Goal: Navigation & Orientation: Go to known website

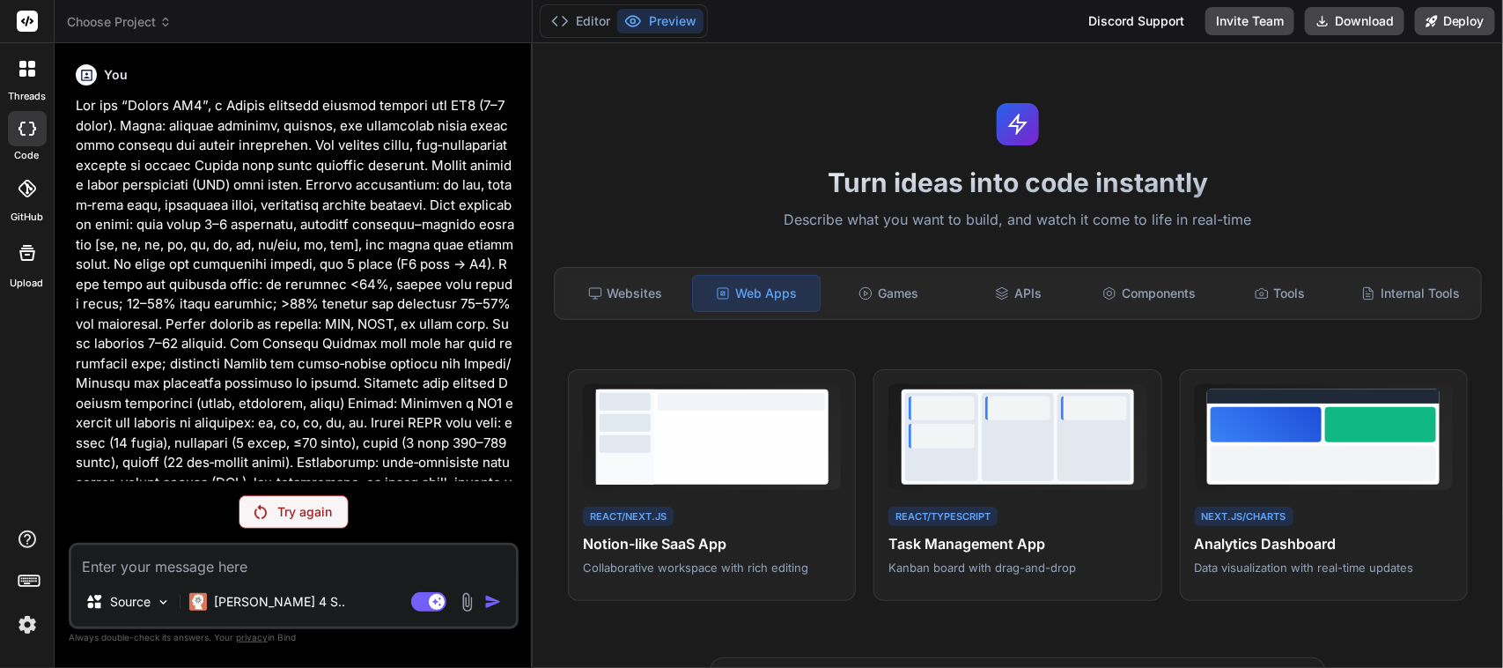
click at [22, 68] on icon at bounding box center [27, 69] width 16 height 16
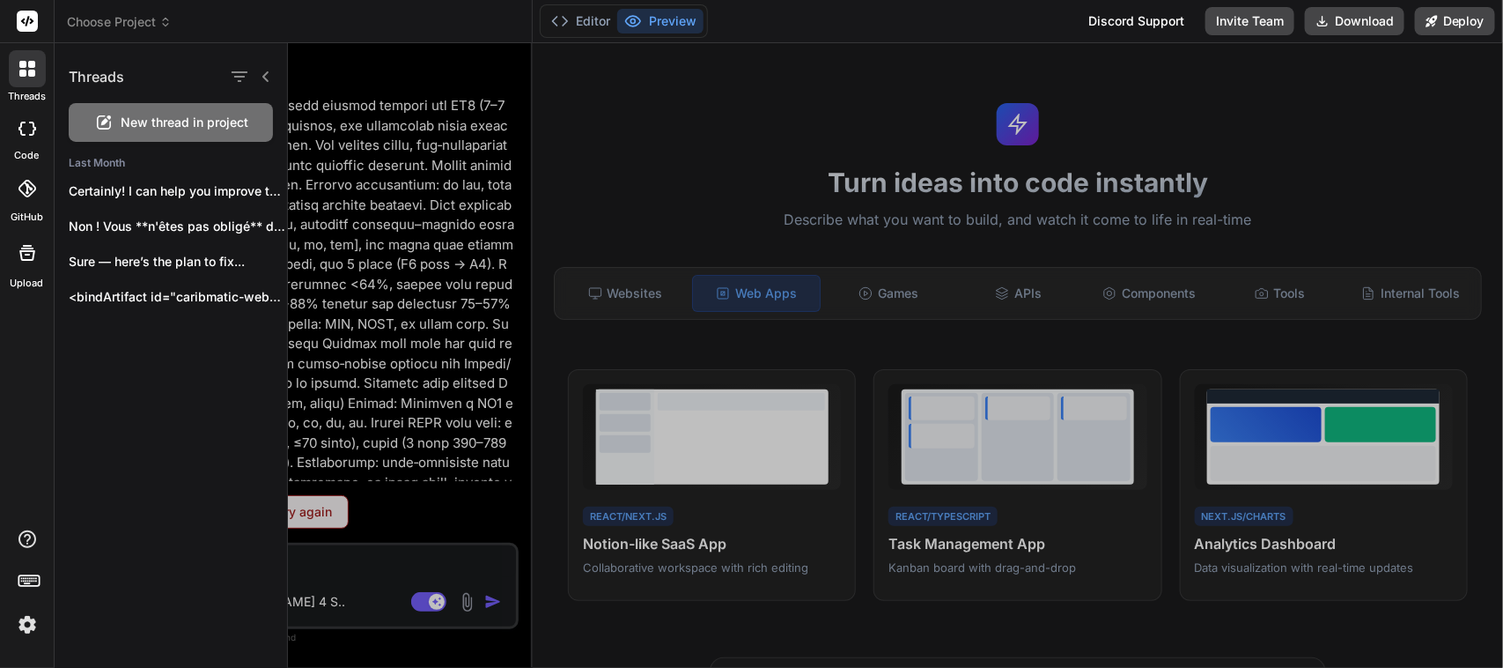
click at [22, 68] on icon at bounding box center [27, 69] width 16 height 16
click at [27, 145] on div at bounding box center [27, 128] width 39 height 35
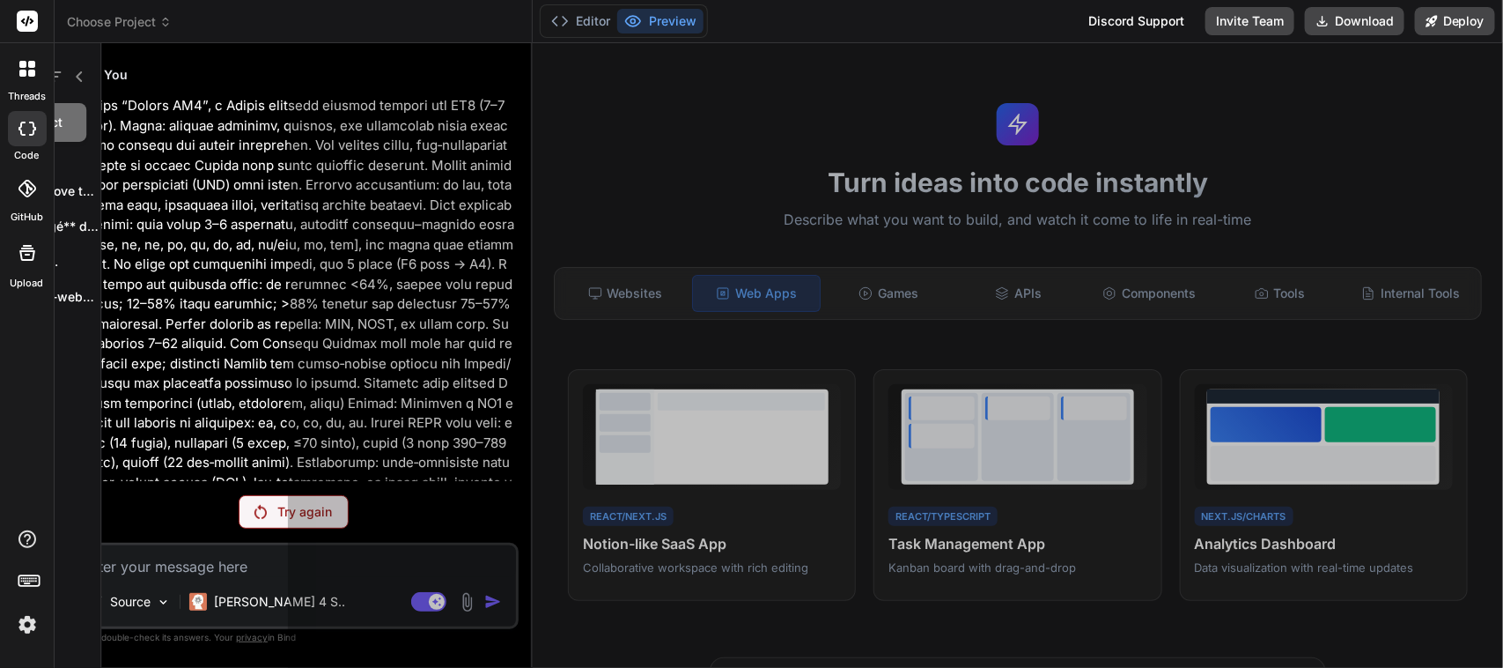
type textarea "x"
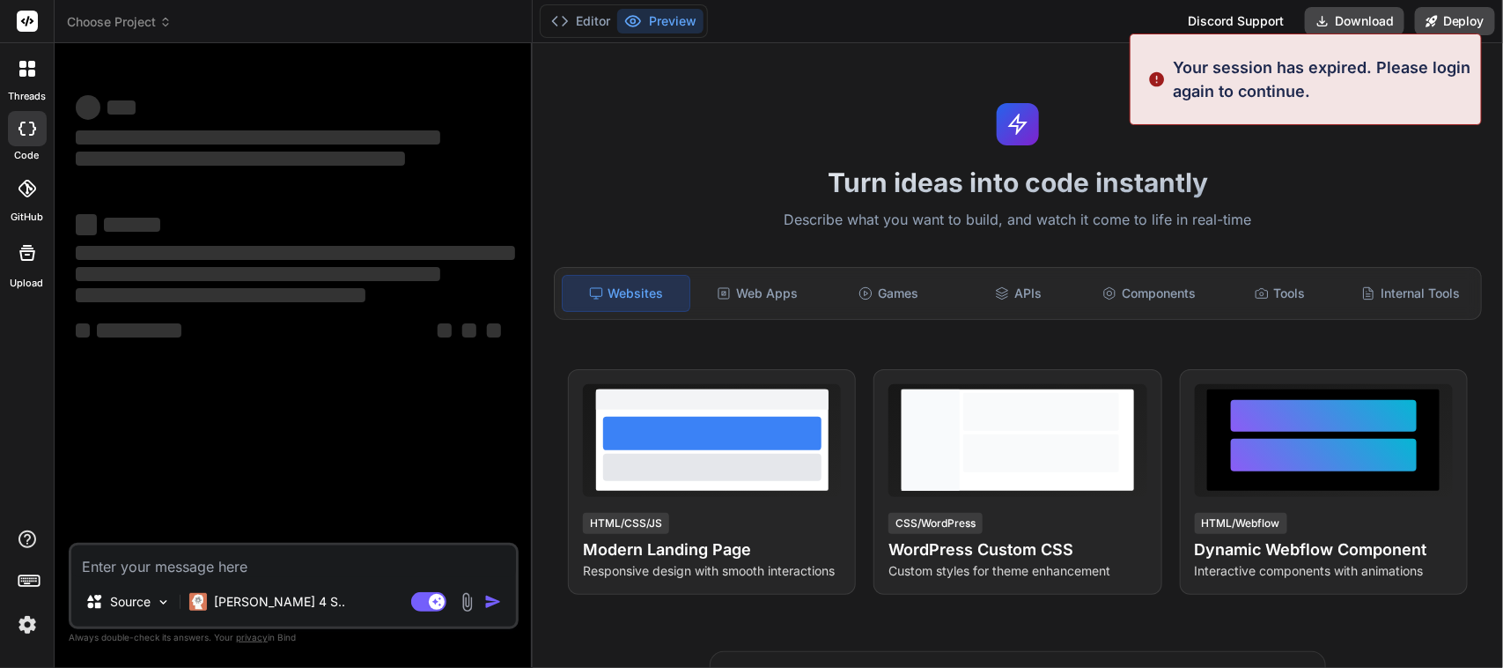
type textarea "x"
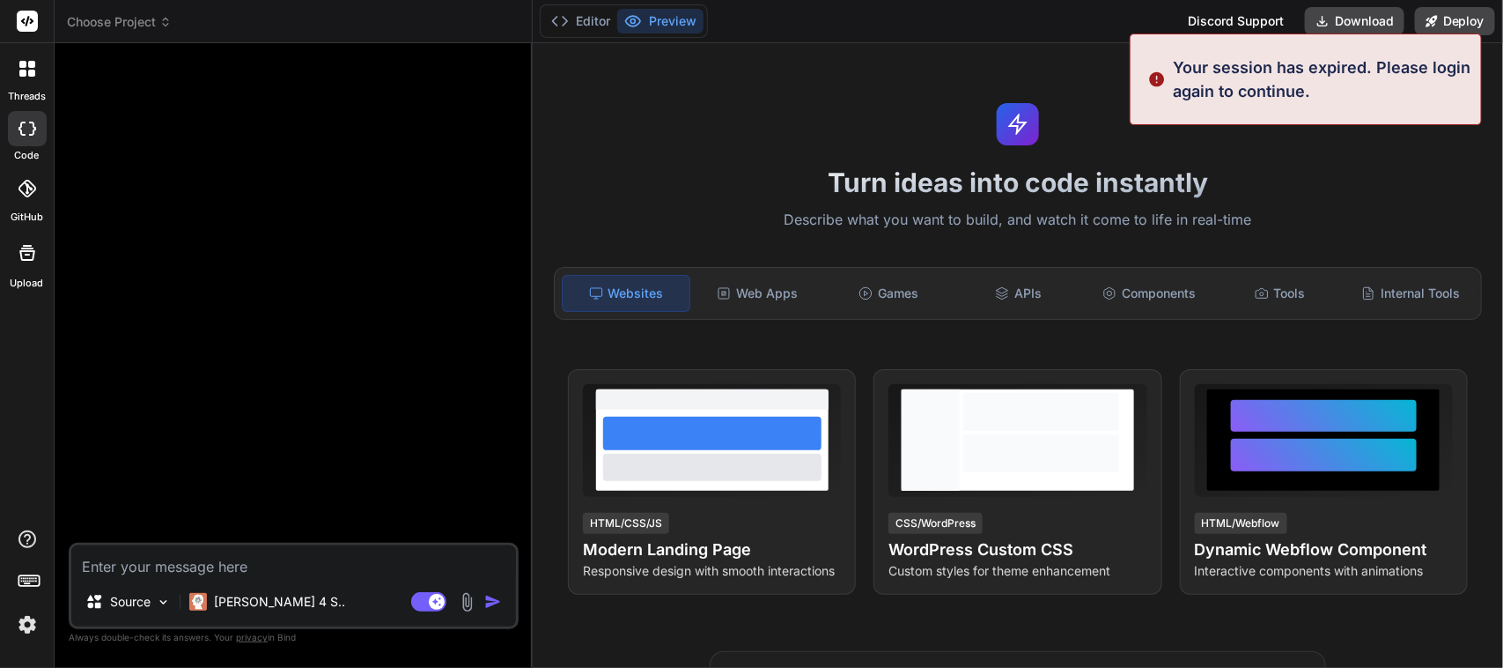
click at [24, 622] on img at bounding box center [27, 624] width 30 height 30
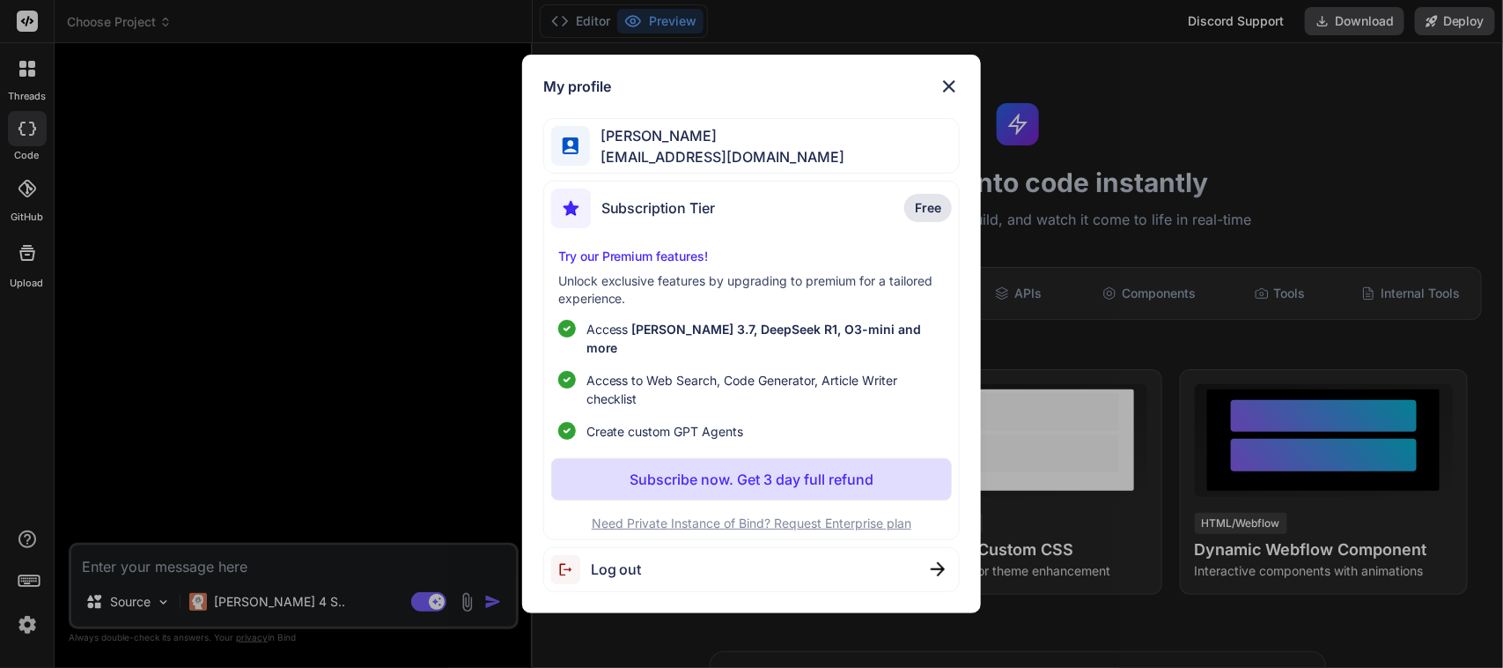
click at [634, 560] on span "Log out" at bounding box center [616, 568] width 51 height 21
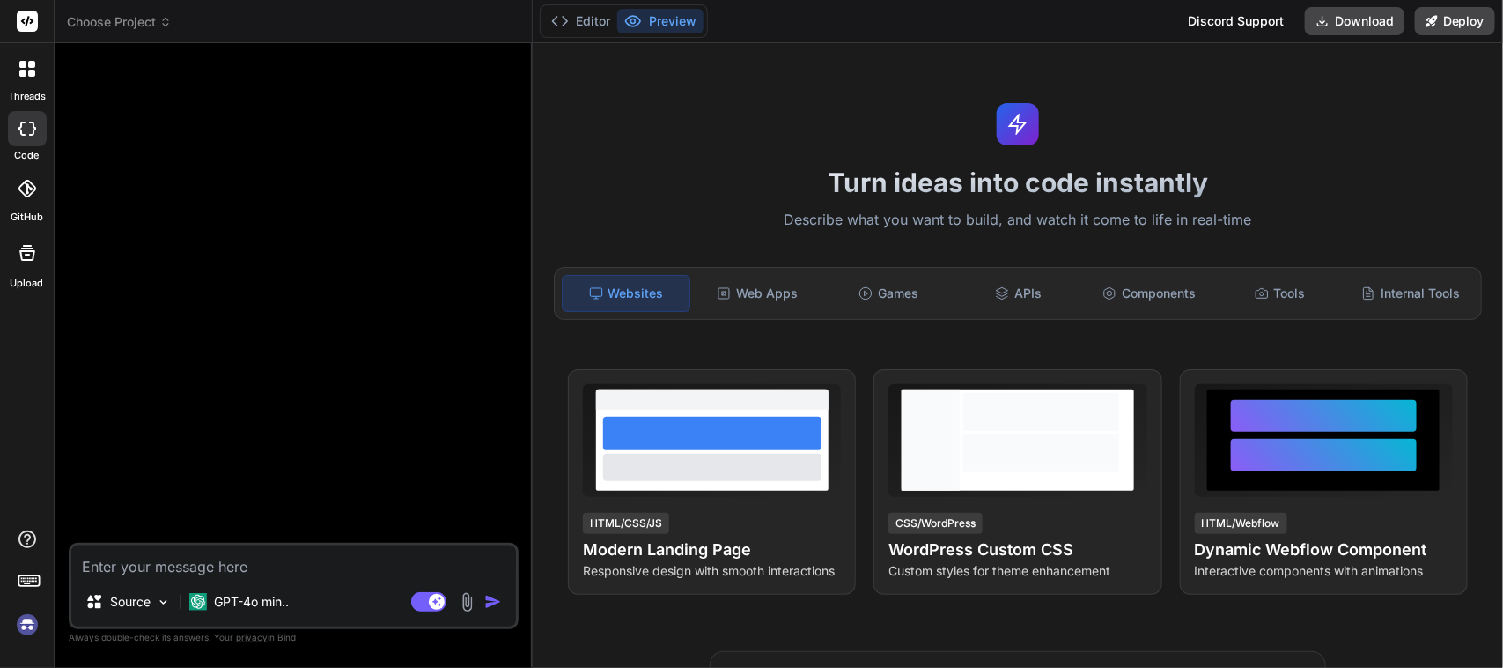
click at [27, 625] on img at bounding box center [27, 624] width 30 height 30
click at [23, 632] on img at bounding box center [27, 624] width 30 height 30
click at [26, 626] on img at bounding box center [27, 624] width 30 height 30
click at [25, 67] on icon at bounding box center [22, 64] width 7 height 7
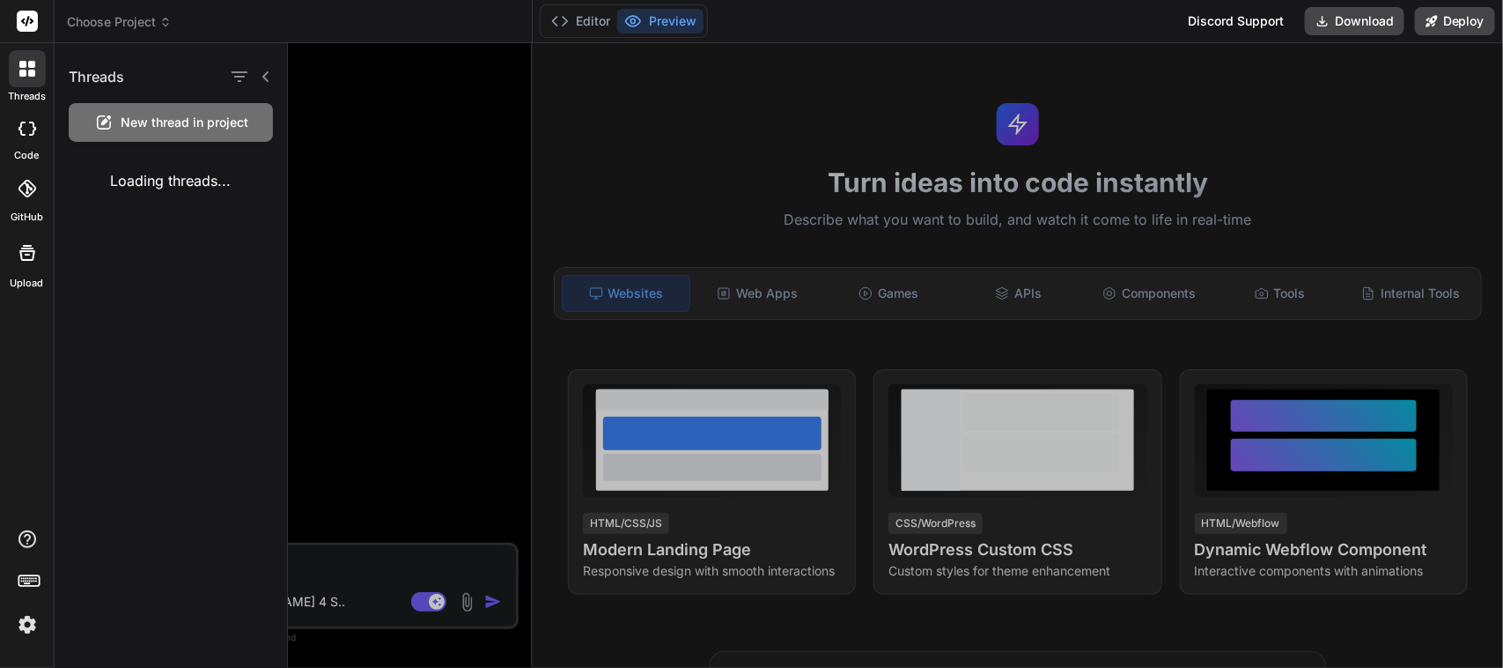
click at [25, 67] on icon at bounding box center [22, 64] width 7 height 7
click at [28, 624] on img at bounding box center [27, 624] width 30 height 30
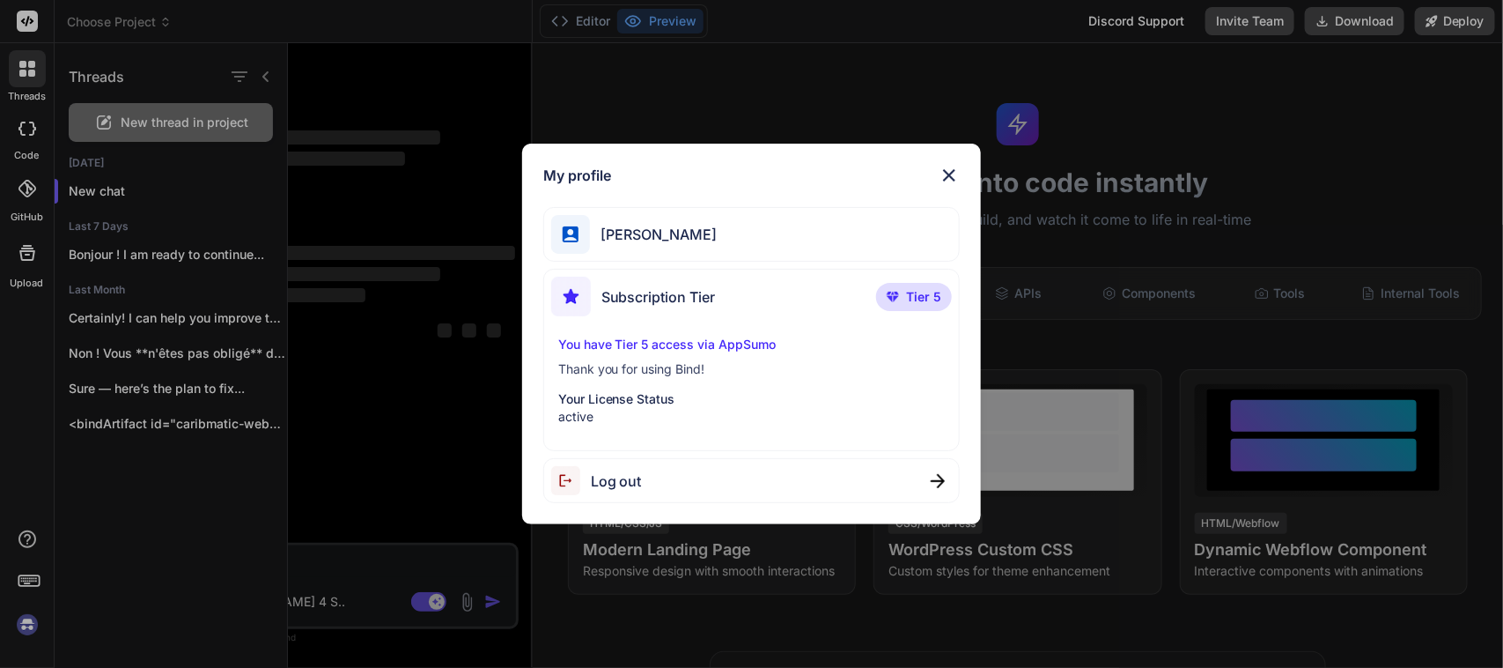
type textarea "x"
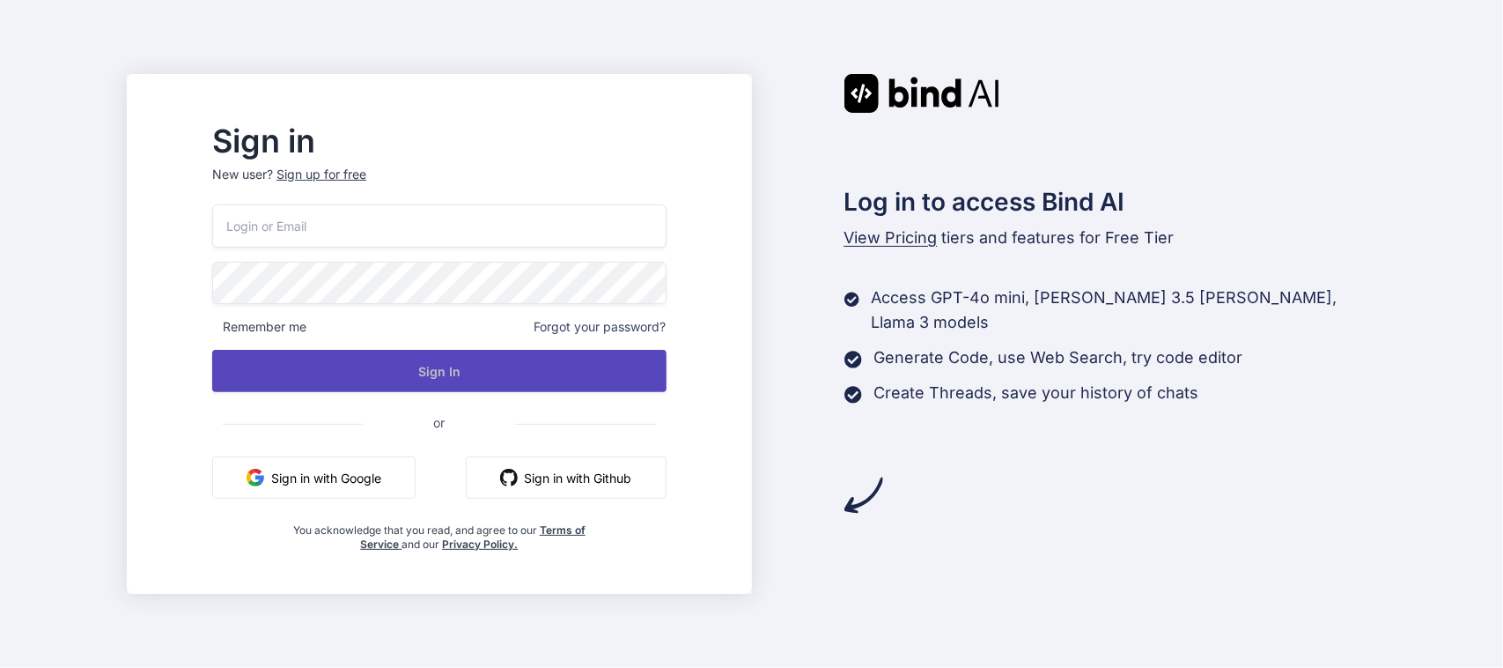
type input "labaude@gmail.com"
click at [489, 359] on button "Sign In" at bounding box center [439, 371] width 454 height 42
type input "[EMAIL_ADDRESS][DOMAIN_NAME]"
click at [451, 370] on button "Sign In" at bounding box center [439, 371] width 454 height 42
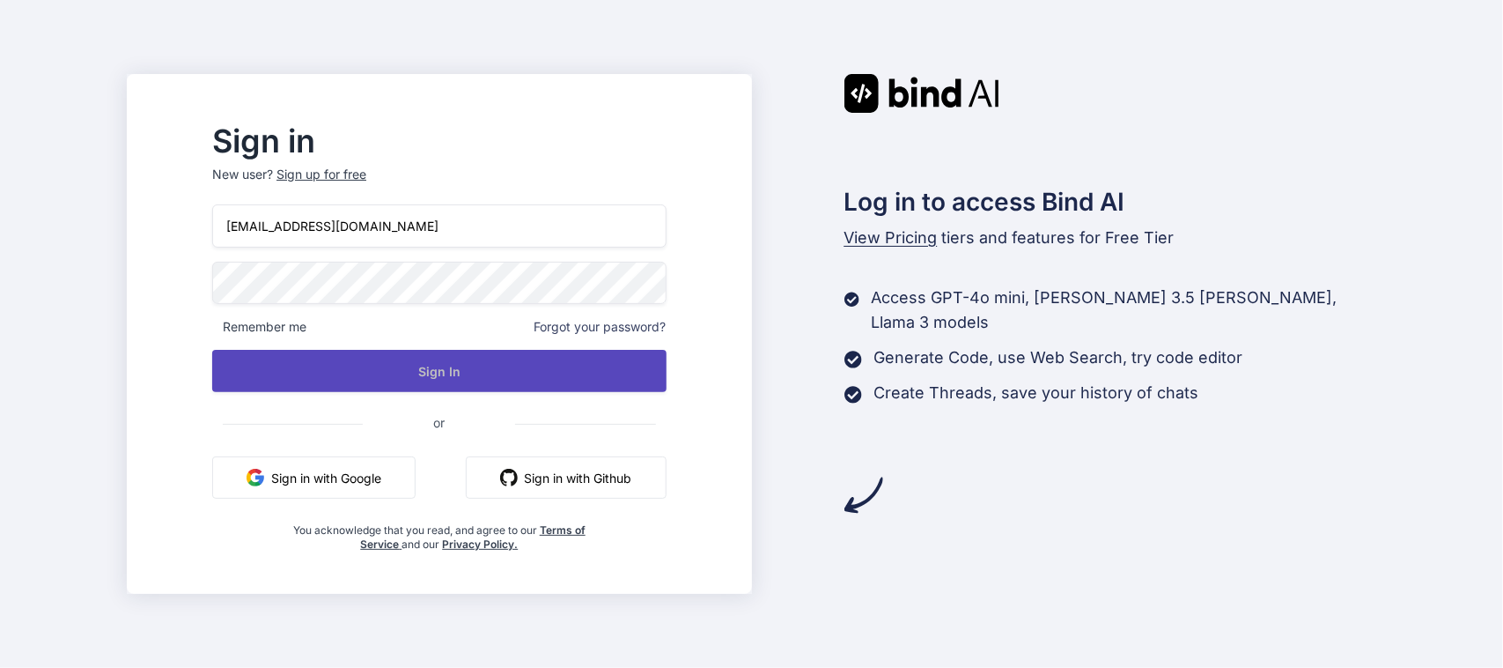
click at [503, 363] on button "Sign In" at bounding box center [439, 371] width 454 height 42
